Goal: Obtain resource: Obtain resource

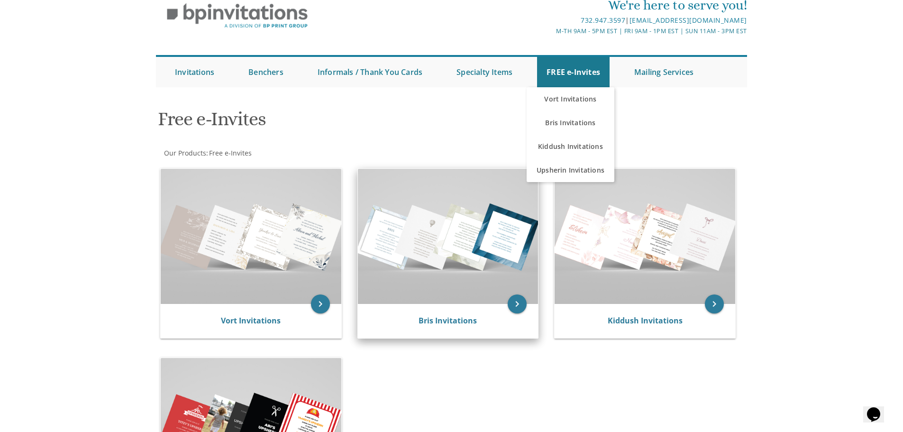
scroll to position [95, 0]
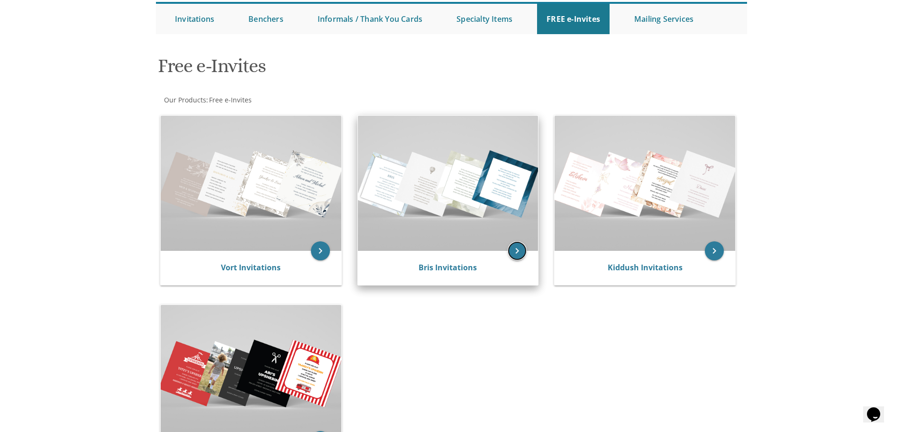
click at [516, 255] on icon "keyboard_arrow_right" at bounding box center [516, 250] width 19 height 19
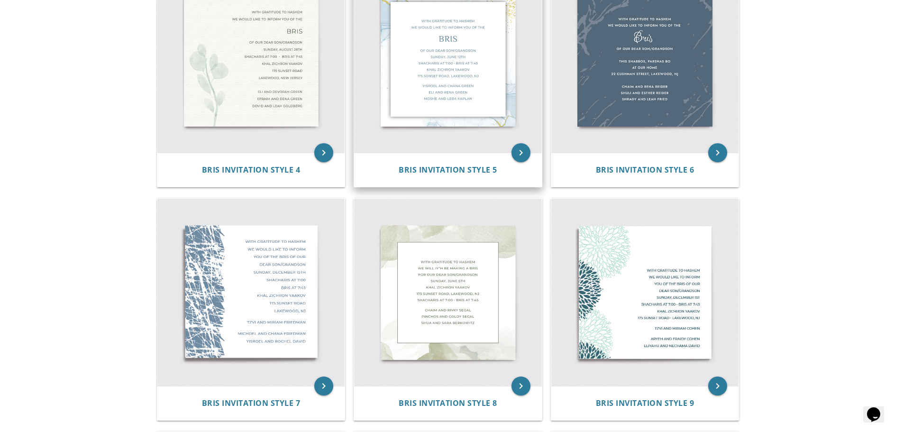
scroll to position [426, 0]
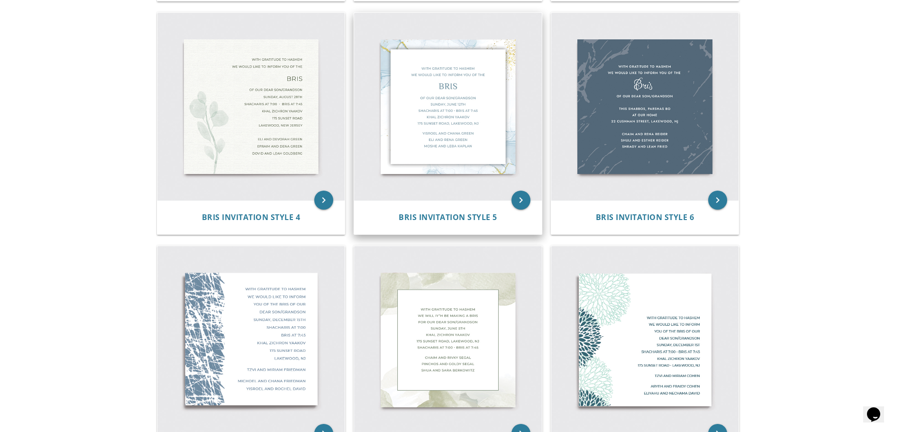
click at [440, 111] on img at bounding box center [448, 107] width 188 height 188
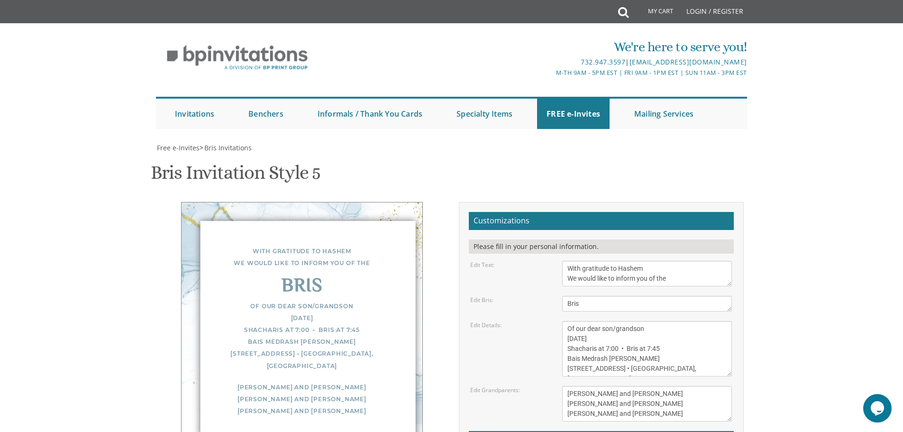
scroll to position [95, 0]
drag, startPoint x: 614, startPoint y: 233, endPoint x: 650, endPoint y: 237, distance: 36.3
click at [650, 321] on textarea "Of our dear son/grandson Sunday, December 1st Shacharis at 7:00 • Bris at 7:45 …" at bounding box center [647, 348] width 170 height 55
type textarea "Of our dear son Thursday, September 18th Shacharis at 7:00 • Bris at 7:45 Bais …"
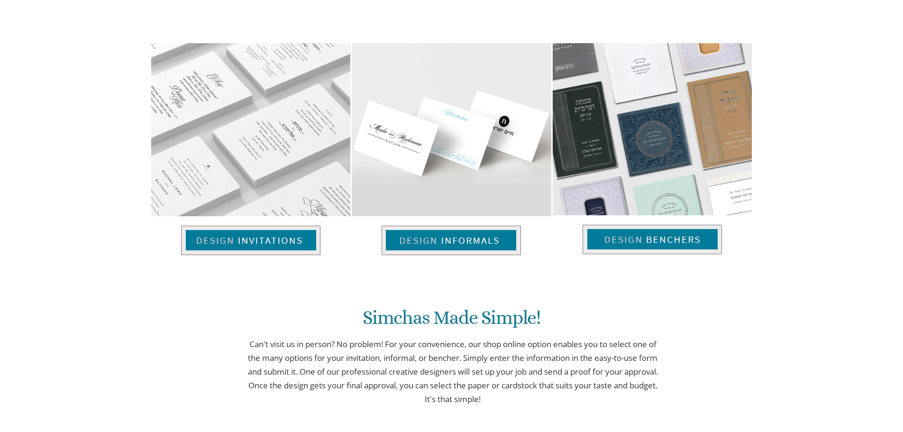
scroll to position [521, 0]
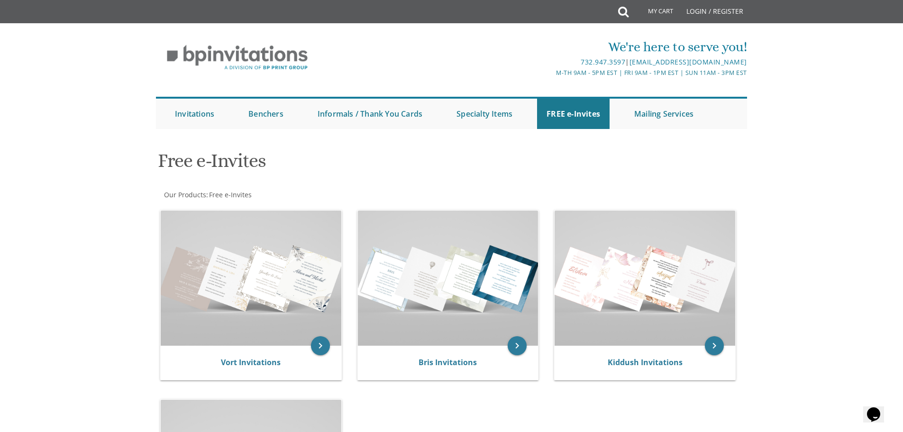
scroll to position [142, 0]
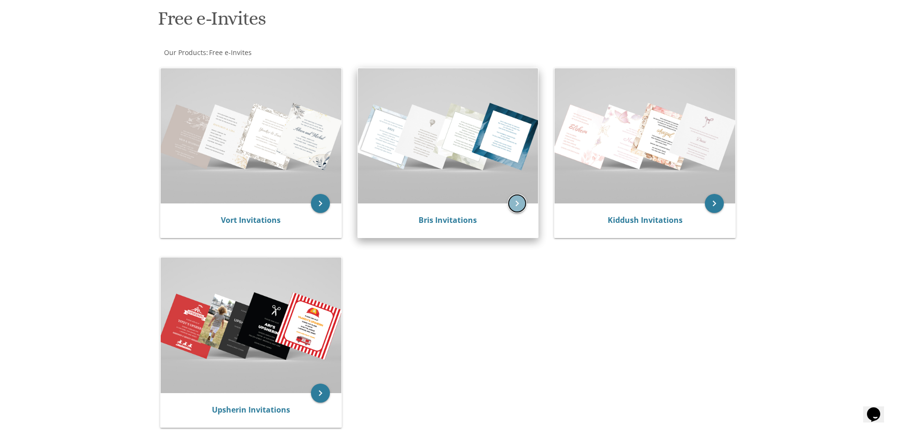
click at [512, 205] on icon "keyboard_arrow_right" at bounding box center [516, 203] width 19 height 19
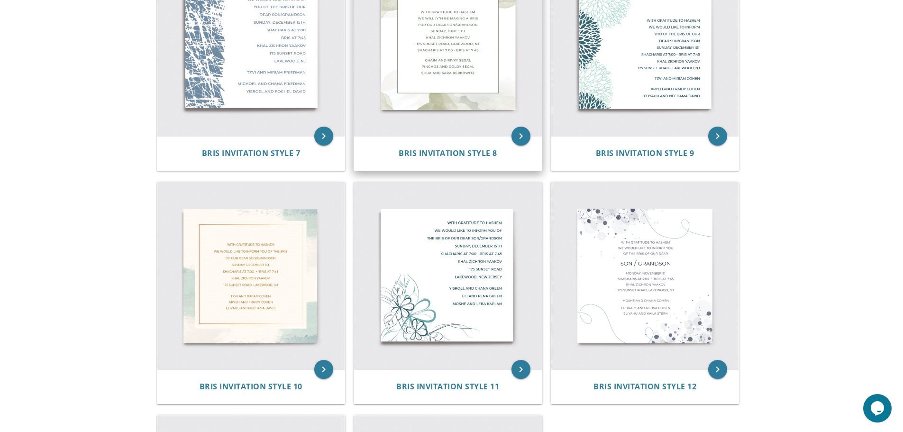
scroll to position [758, 0]
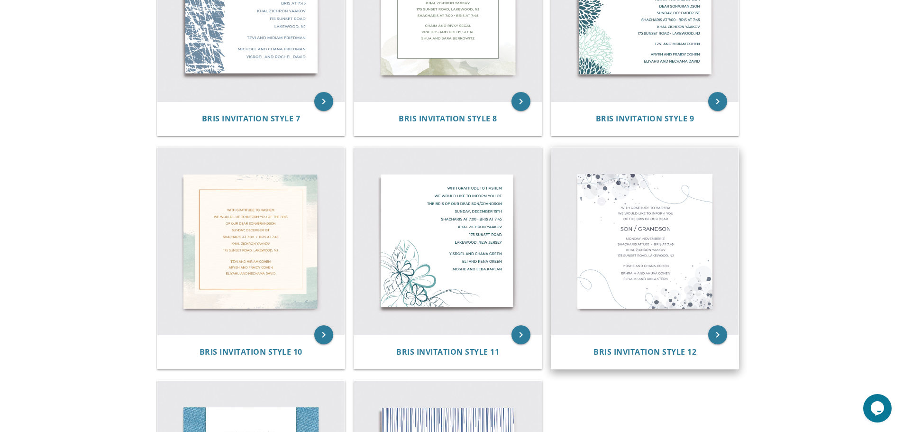
click at [630, 199] on img at bounding box center [645, 241] width 188 height 188
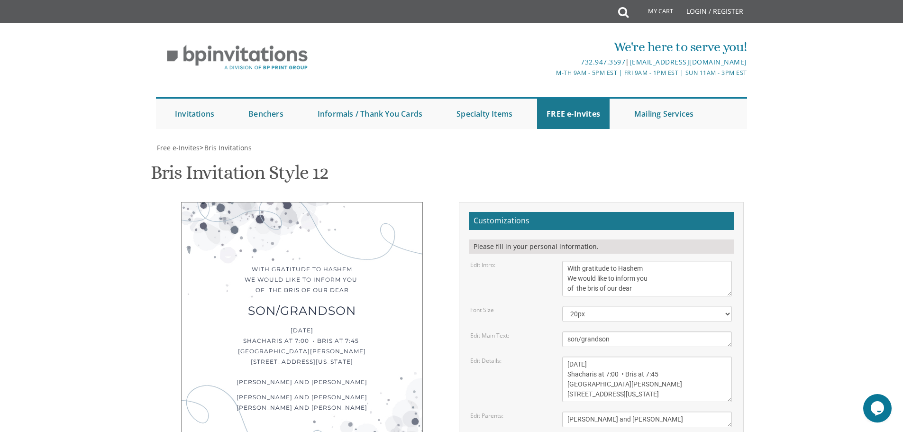
scroll to position [95, 0]
drag, startPoint x: 578, startPoint y: 244, endPoint x: 632, endPoint y: 244, distance: 53.5
click at [632, 331] on textarea "son/grandson" at bounding box center [647, 339] width 170 height 16
type textarea "son"
drag, startPoint x: 588, startPoint y: 270, endPoint x: 540, endPoint y: 266, distance: 48.5
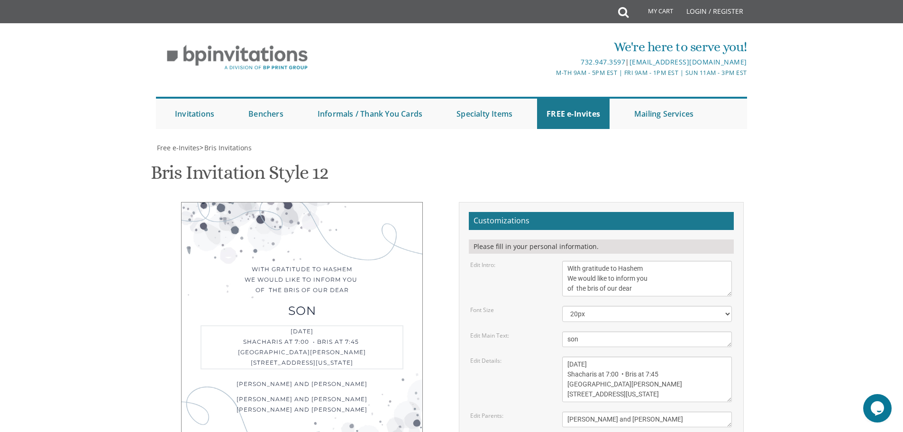
click at [544, 356] on div "Edit Details: Monday, November 21 Shacharis at 7:00 • Bris at 7:45 Khal Zichron…" at bounding box center [601, 378] width 276 height 45
drag, startPoint x: 599, startPoint y: 269, endPoint x: 638, endPoint y: 264, distance: 39.1
click at [638, 356] on textarea "Monday, November 21 Shacharis at 7:00 • Bris at 7:45 Khal Zichron Yaakov 175 Su…" at bounding box center [647, 378] width 170 height 45
type textarea "Thursday, September 18 Shacharis at 7:00 • Bris at 7:45 Khal Zichron Yaakov 175…"
drag, startPoint x: 644, startPoint y: 358, endPoint x: 552, endPoint y: 343, distance: 93.6
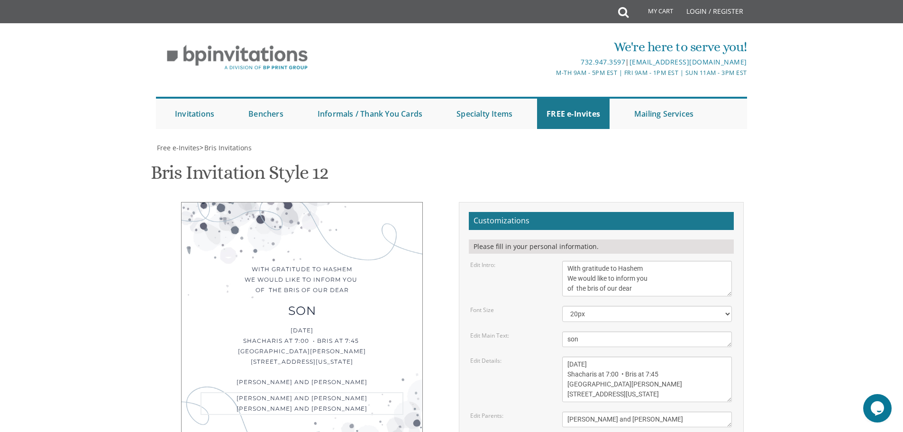
drag, startPoint x: 646, startPoint y: 326, endPoint x: 526, endPoint y: 318, distance: 120.1
click at [526, 411] on div "Edit Parents: Moshe and Chana Cohen" at bounding box center [601, 419] width 276 height 16
type textarea "Dovid and Nechama Morgenstern"
click at [530, 356] on div "Edit Details: Monday, November 21 Shacharis at 7:00 • Bris at 7:45 Khal Zichron…" at bounding box center [601, 378] width 276 height 45
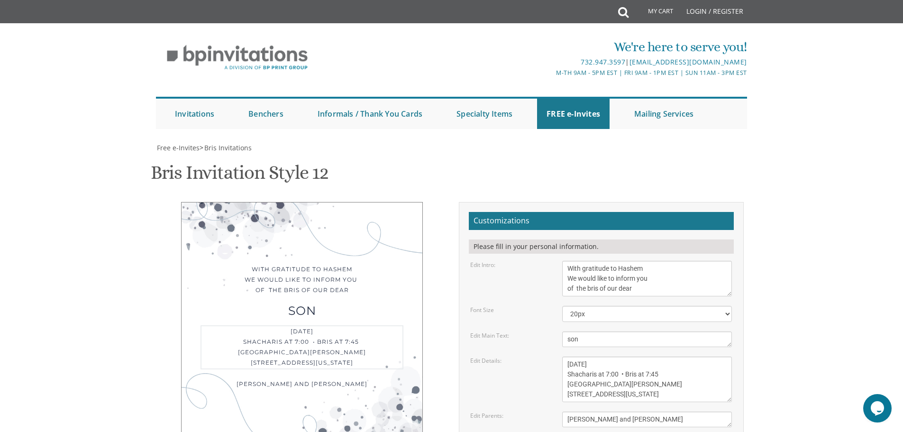
drag, startPoint x: 595, startPoint y: 280, endPoint x: 555, endPoint y: 279, distance: 39.8
click at [555, 356] on div "Monday, November 21 Shacharis at 7:00 • Bris at 7:45 Khal Zichron Yaakov 175 Su…" at bounding box center [647, 378] width 184 height 45
click at [628, 356] on textarea "Monday, November 21 Shacharis at 7:00 • Bris at 7:45 Khal Zichron Yaakov 175 Su…" at bounding box center [647, 378] width 170 height 45
click at [675, 356] on textarea "Monday, November 21 Shacharis at 7:00 • Bris at 7:45 Khal Zichron Yaakov 175 Su…" at bounding box center [647, 378] width 170 height 45
drag, startPoint x: 689, startPoint y: 280, endPoint x: 709, endPoint y: 279, distance: 19.9
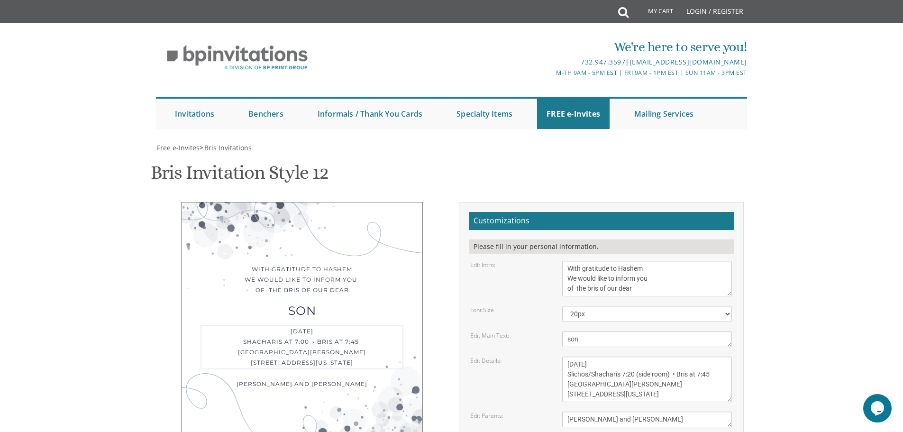
click at [709, 356] on textarea "Monday, November 21 Shacharis at 7:00 • Bris at 7:45 Khal Zichron Yaakov 175 Su…" at bounding box center [647, 378] width 170 height 45
click at [542, 259] on form "Customizations Please fill in your personal information. Edit Intro: With grati…" at bounding box center [601, 379] width 265 height 334
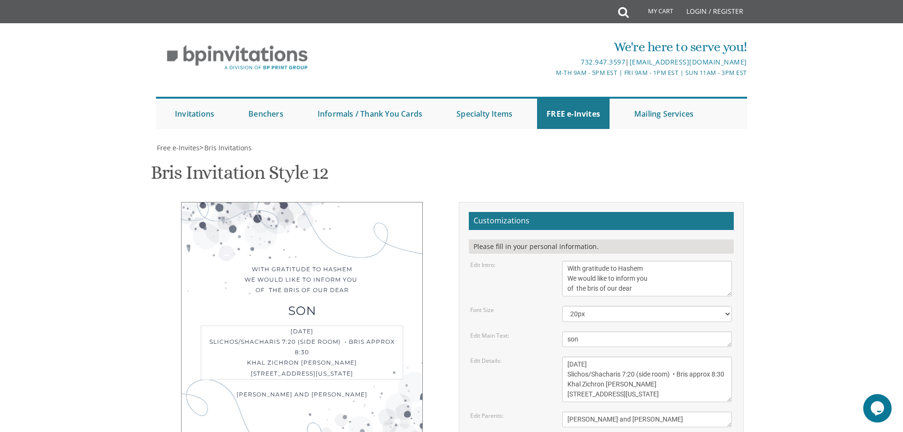
drag, startPoint x: 628, startPoint y: 289, endPoint x: 565, endPoint y: 289, distance: 62.5
click at [565, 356] on textarea "Monday, November 21 Shacharis at 7:00 • Bris at 7:45 Khal Zichron Yaakov 175 Su…" at bounding box center [647, 378] width 170 height 45
drag, startPoint x: 566, startPoint y: 298, endPoint x: 616, endPoint y: 298, distance: 50.2
click at [616, 356] on textarea "Monday, November 21 Shacharis at 7:00 • Bris at 7:45 Khal Zichron Yaakov 175 Su…" at bounding box center [647, 378] width 170 height 45
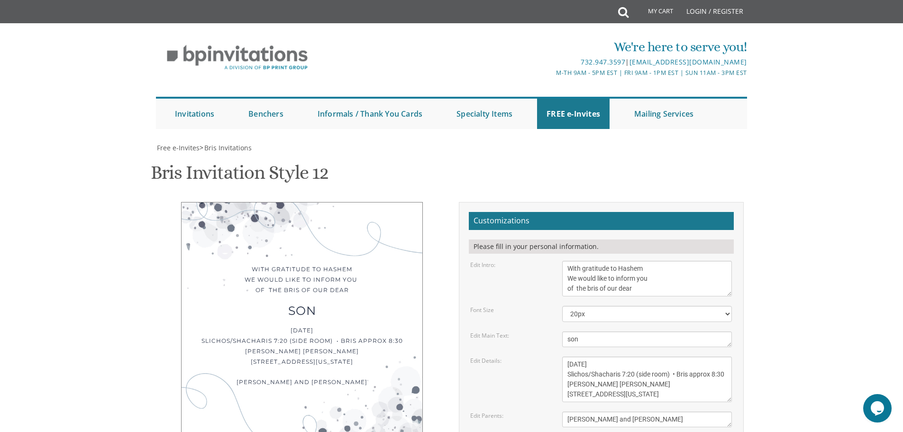
click at [436, 202] on div "With gratitude to Hashem We would like to inform you of the bris of our dear so…" at bounding box center [302, 321] width 285 height 238
click at [567, 356] on textarea "Monday, November 21 Shacharis at 7:00 • Bris at 7:45 Khal Zichron Yaakov 175 Su…" at bounding box center [647, 378] width 170 height 45
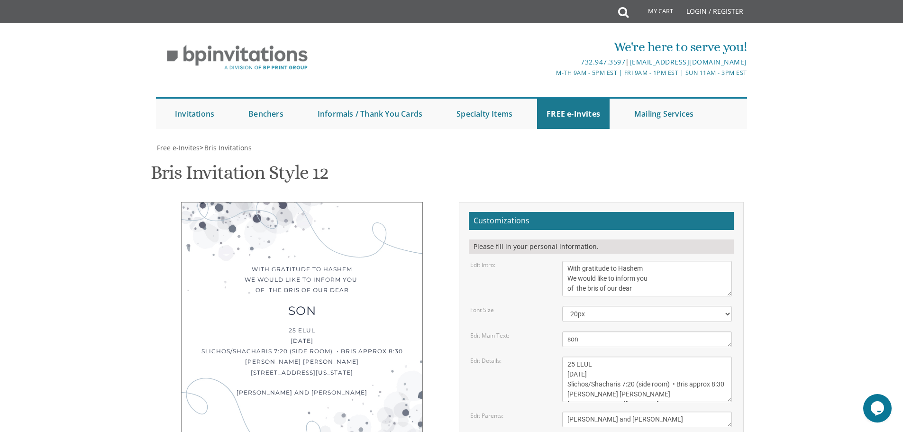
click at [541, 256] on form "Customizations Please fill in your personal information. Edit Intro: With grati…" at bounding box center [601, 379] width 265 height 334
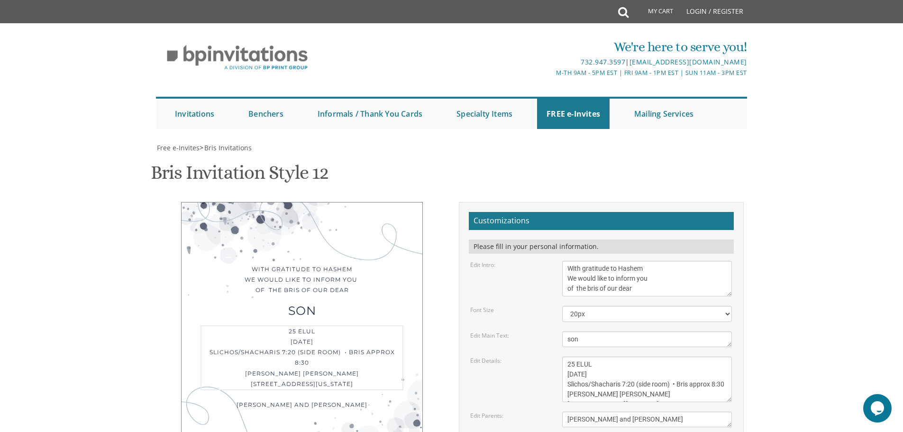
drag, startPoint x: 598, startPoint y: 271, endPoint x: 543, endPoint y: 271, distance: 54.5
click at [543, 356] on div "Edit Details: Monday, November 21 Shacharis at 7:00 • Bris at 7:45 Khal Zichron…" at bounding box center [601, 378] width 276 height 45
click at [643, 356] on textarea "Monday, November 21 Shacharis at 7:00 • Bris at 7:45 Khal Zichron Yaakov 175 Su…" at bounding box center [647, 378] width 170 height 45
click at [672, 356] on textarea "Monday, November 21 Shacharis at 7:00 • Bris at 7:45 Khal Zichron Yaakov 175 Su…" at bounding box center [647, 378] width 170 height 45
click at [657, 356] on textarea "Monday, November 21 Shacharis at 7:00 • Bris at 7:45 Khal Zichron Yaakov 175 Su…" at bounding box center [647, 378] width 170 height 45
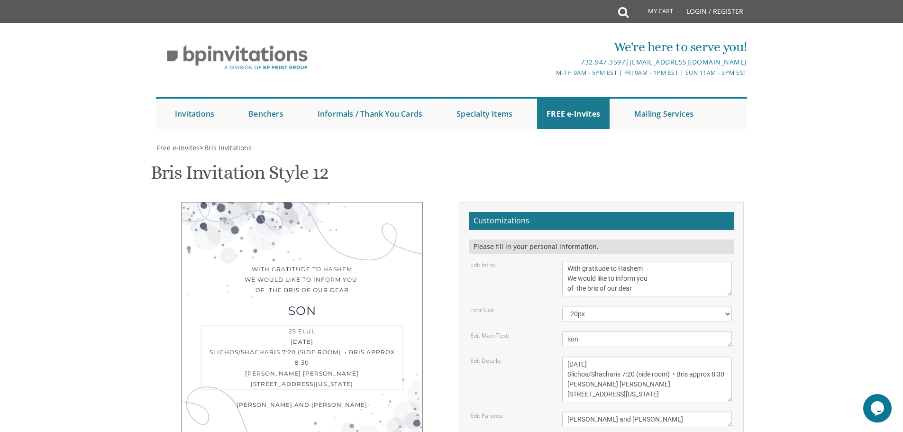
paste textarea "•"
click at [518, 331] on div "Edit Main Text:" at bounding box center [509, 335] width 92 height 8
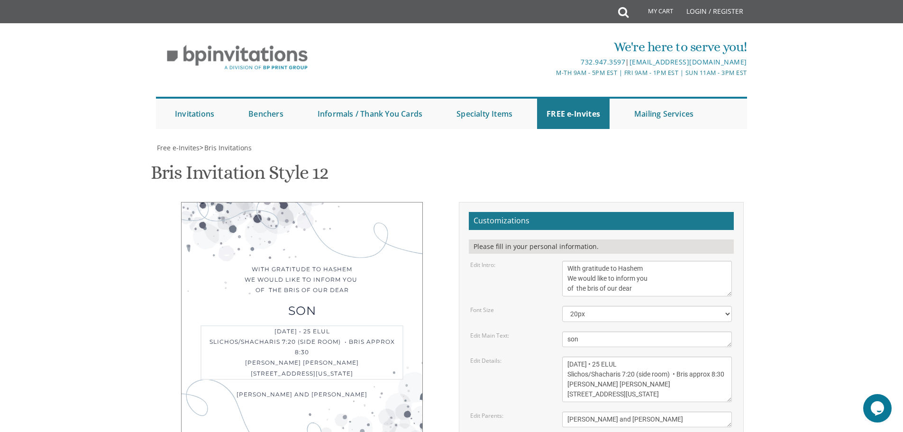
drag, startPoint x: 638, startPoint y: 271, endPoint x: 598, endPoint y: 267, distance: 40.0
click at [598, 356] on textarea "Monday, November 21 Shacharis at 7:00 • Bris at 7:45 Khal Zichron Yaakov 175 Su…" at bounding box center [647, 378] width 170 height 45
click at [630, 356] on textarea "Monday, November 21 Shacharis at 7:00 • Bris at 7:45 Khal Zichron Yaakov 175 Su…" at bounding box center [647, 378] width 170 height 45
paste textarea "September 18"
click at [598, 356] on textarea "Monday, November 21 Shacharis at 7:00 • Bris at 7:45 Khal Zichron Yaakov 175 Su…" at bounding box center [647, 378] width 170 height 45
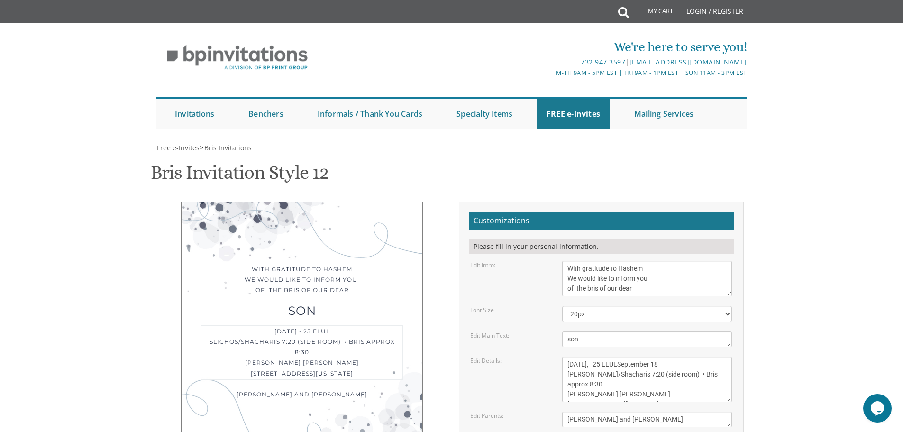
click at [622, 356] on textarea "Monday, November 21 Shacharis at 7:00 • Bris at 7:45 Khal Zichron Yaakov 175 Su…" at bounding box center [647, 378] width 170 height 45
paste textarea "•"
click at [503, 233] on form "Customizations Please fill in your personal information. Edit Intro: With grati…" at bounding box center [601, 379] width 265 height 334
click at [594, 356] on textarea "Monday, November 21 Shacharis at 7:00 • Bris at 7:45 Khal Zichron Yaakov 175 Su…" at bounding box center [647, 378] width 170 height 45
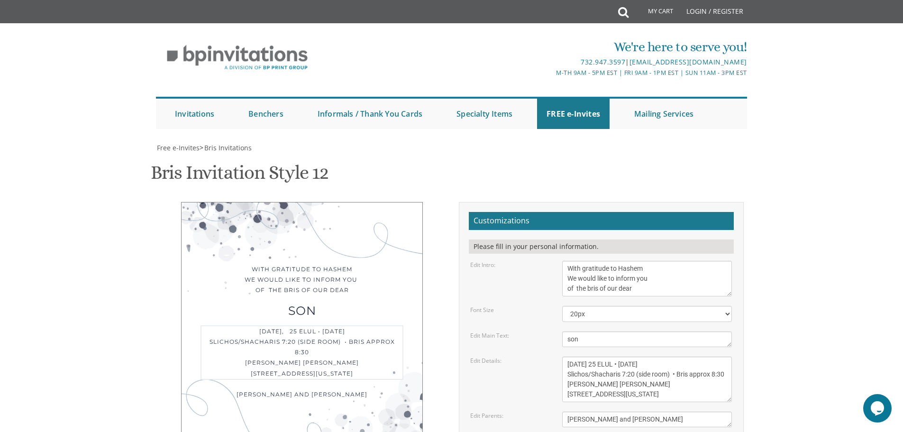
type textarea "Thursday 25 ELUL • September 18 Slichos/Shacharis 7:20 (side room) • Bris appro…"
click at [529, 356] on div "Edit Details: Monday, November 21 Shacharis at 7:00 • Bris at 7:45 Khal Zichron…" at bounding box center [601, 378] width 276 height 45
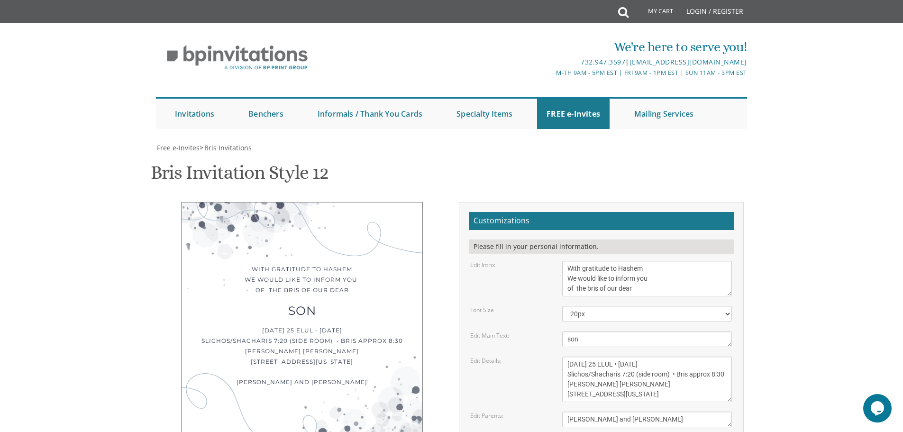
scroll to position [190, 0]
type input "dovidmorgernstern@gmail.com"
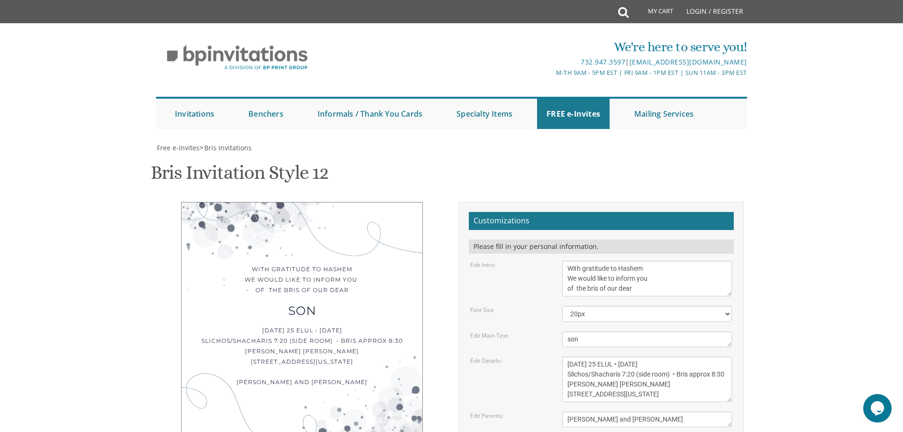
click at [670, 212] on h2 "Customizations" at bounding box center [601, 221] width 265 height 18
click at [658, 306] on select "20px 30px 40px" at bounding box center [647, 314] width 170 height 16
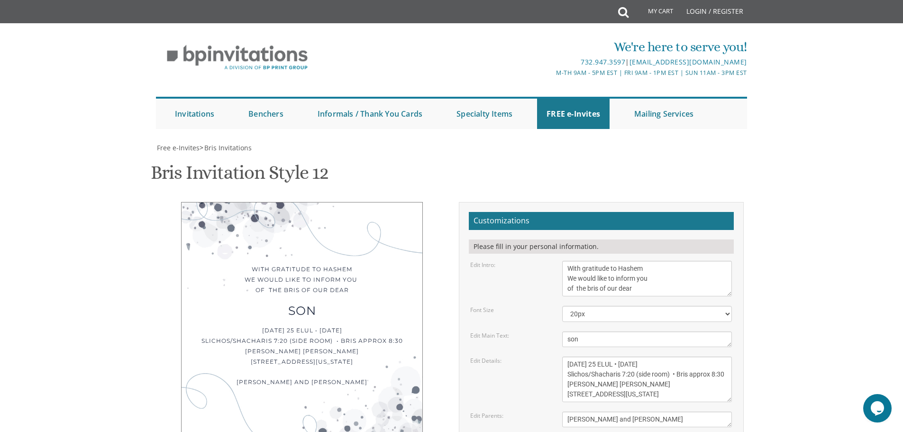
click at [532, 261] on div "Edit Intro: With gratitude to Hashem We would like to inform you of the bris of…" at bounding box center [601, 279] width 276 height 36
